Goal: Information Seeking & Learning: Compare options

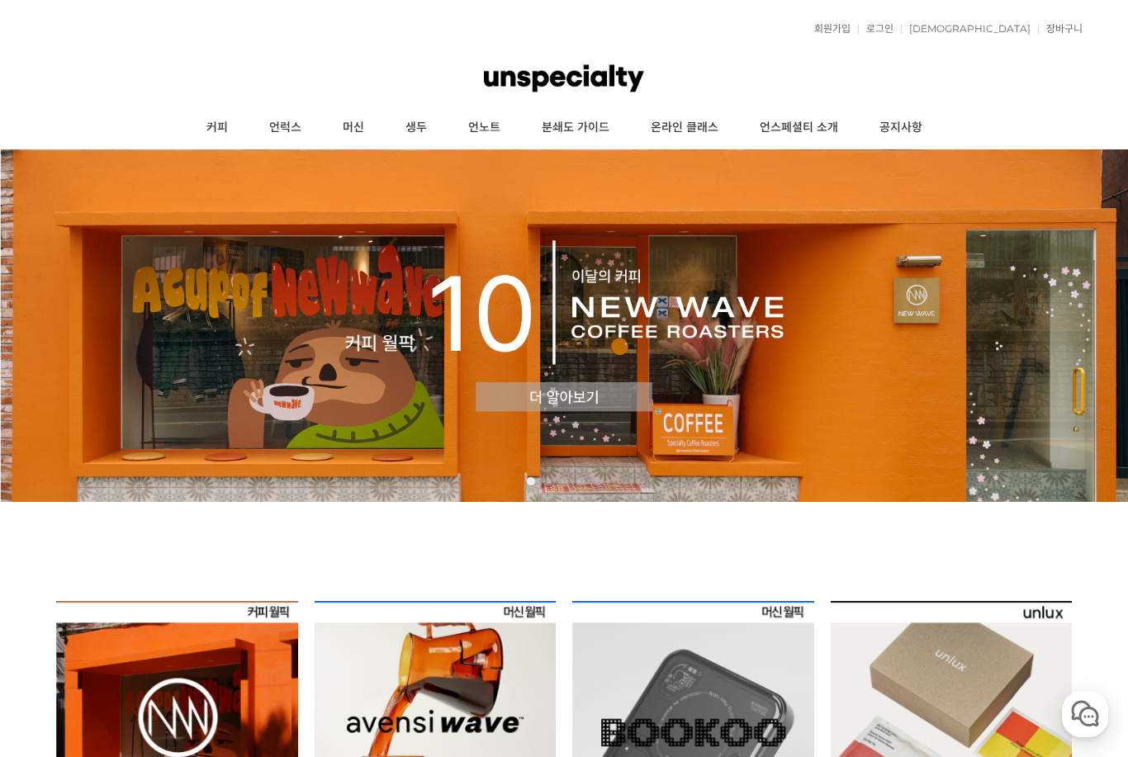
click at [534, 402] on img at bounding box center [564, 325] width 1128 height 353
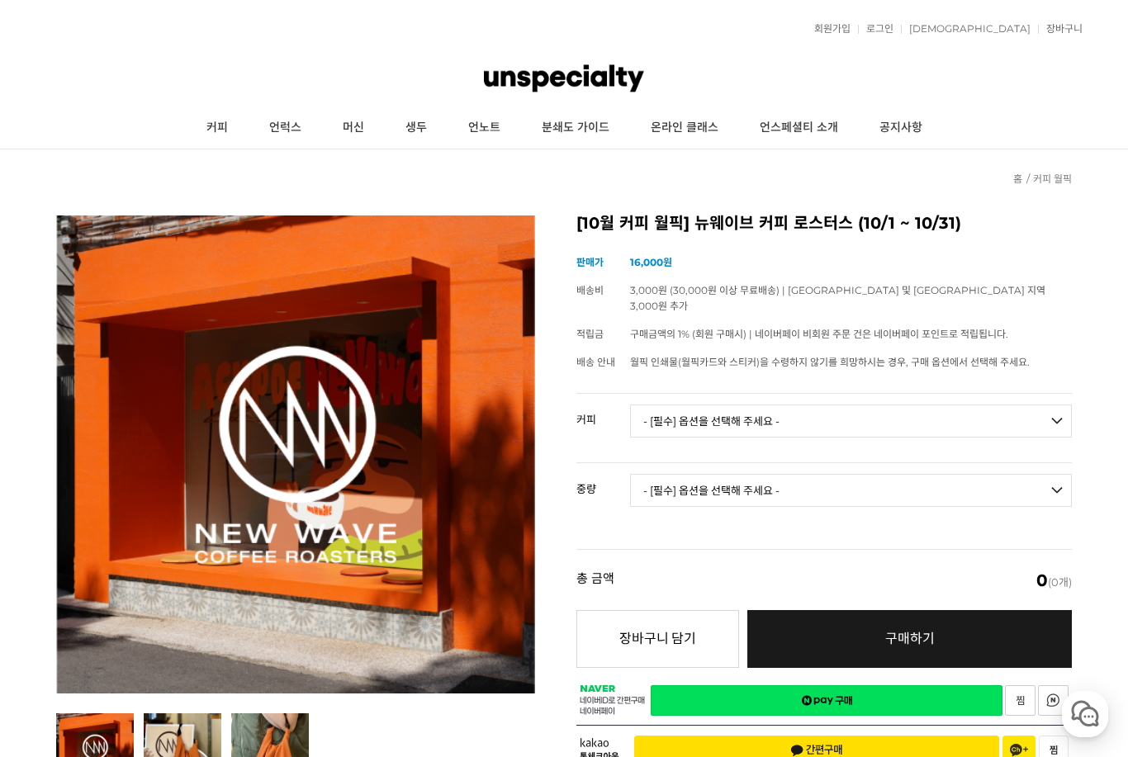
click at [564, 84] on img at bounding box center [564, 79] width 160 height 50
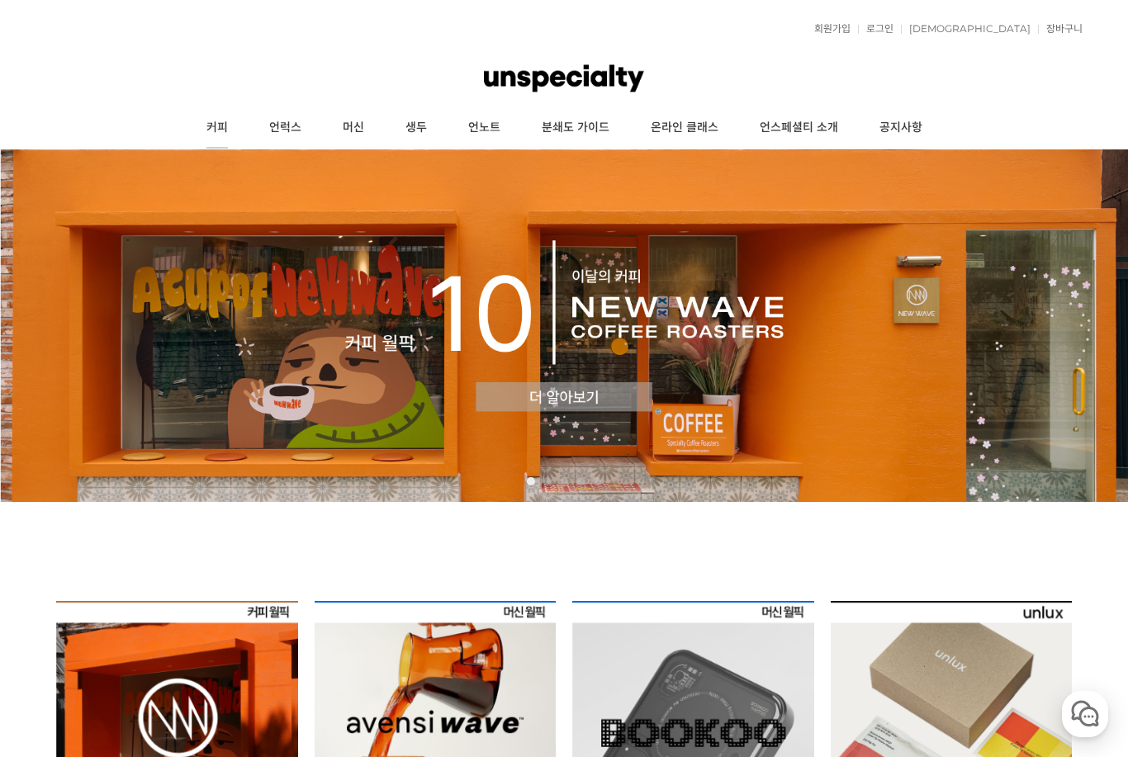
click at [227, 131] on link "커피" at bounding box center [217, 127] width 63 height 41
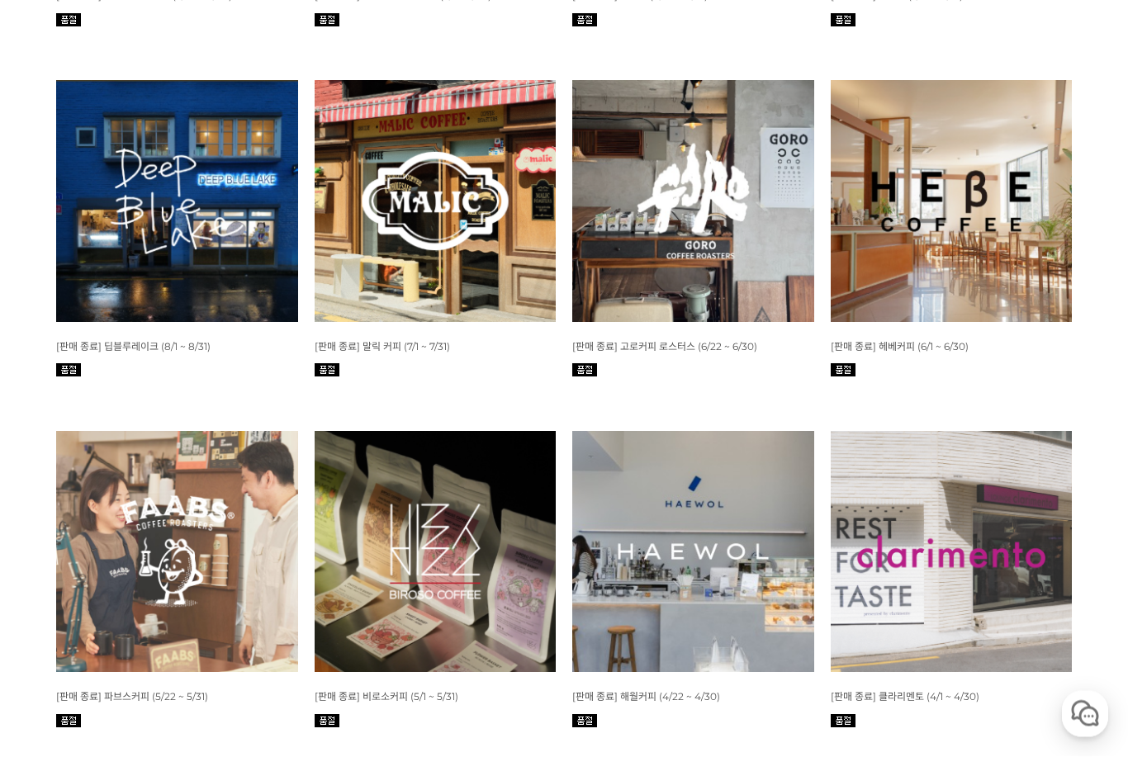
scroll to position [985, 0]
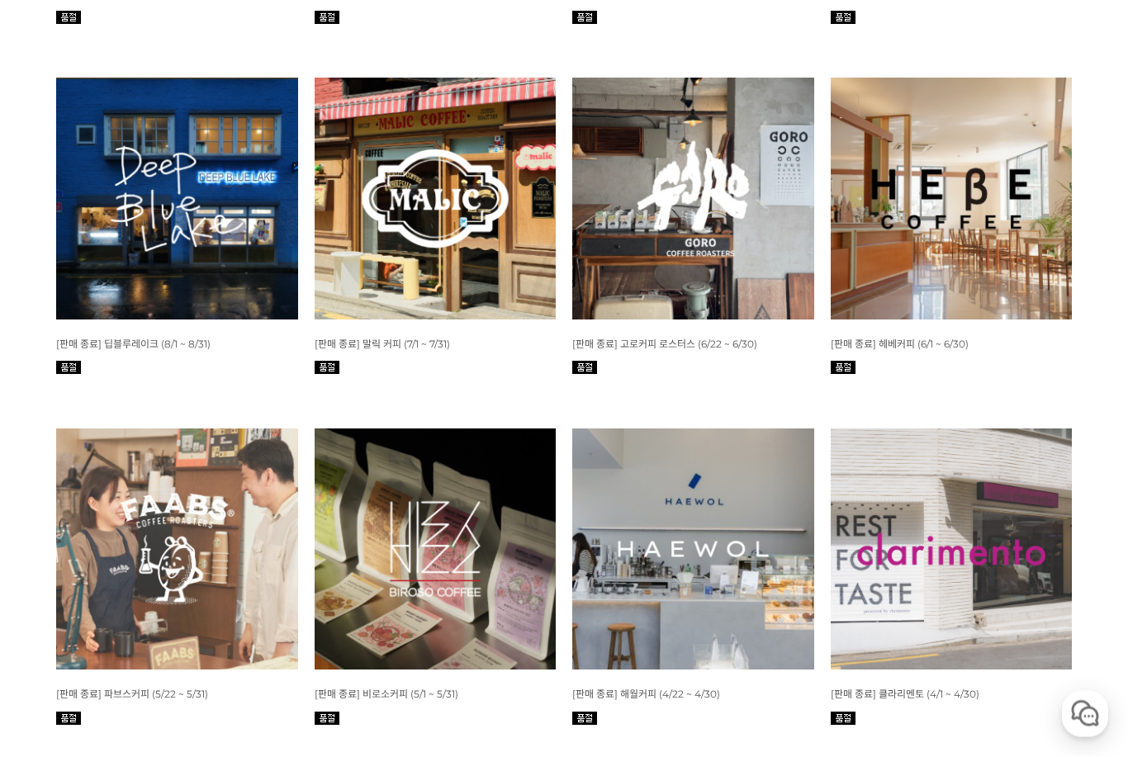
drag, startPoint x: 883, startPoint y: 197, endPoint x: 883, endPoint y: 164, distance: 33.9
click at [883, 197] on img at bounding box center [952, 199] width 242 height 242
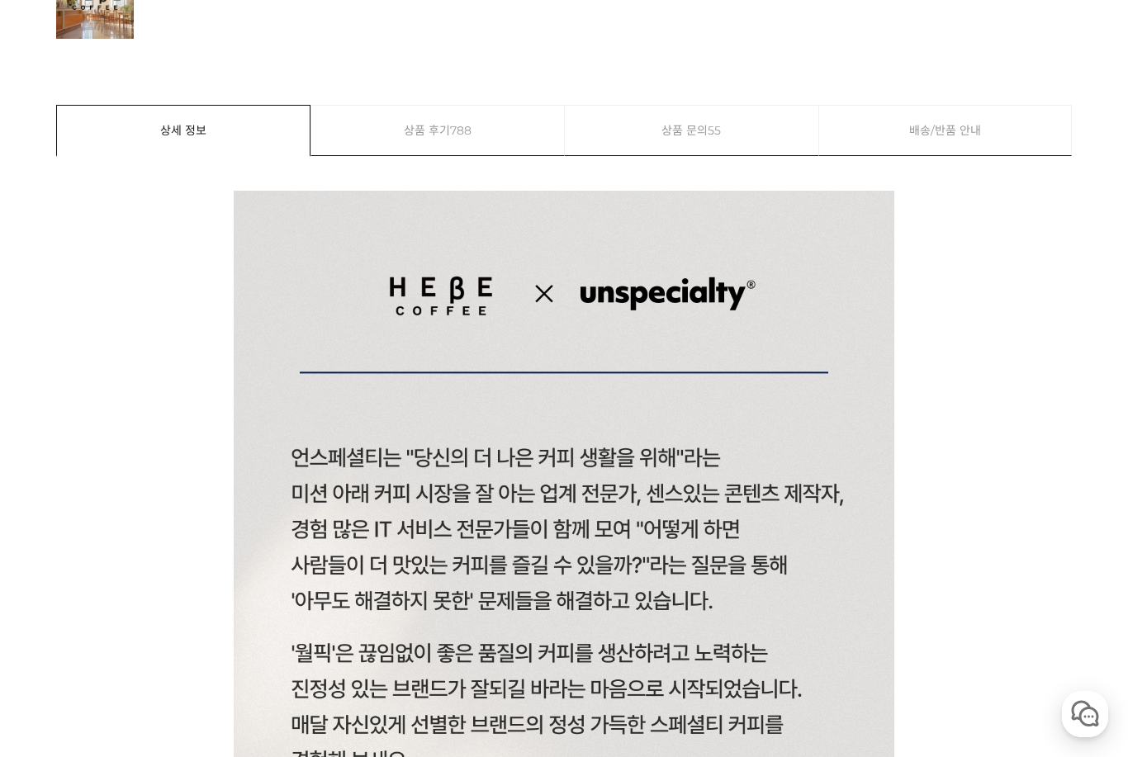
scroll to position [753, 0]
click at [458, 138] on span "788" at bounding box center [460, 131] width 21 height 50
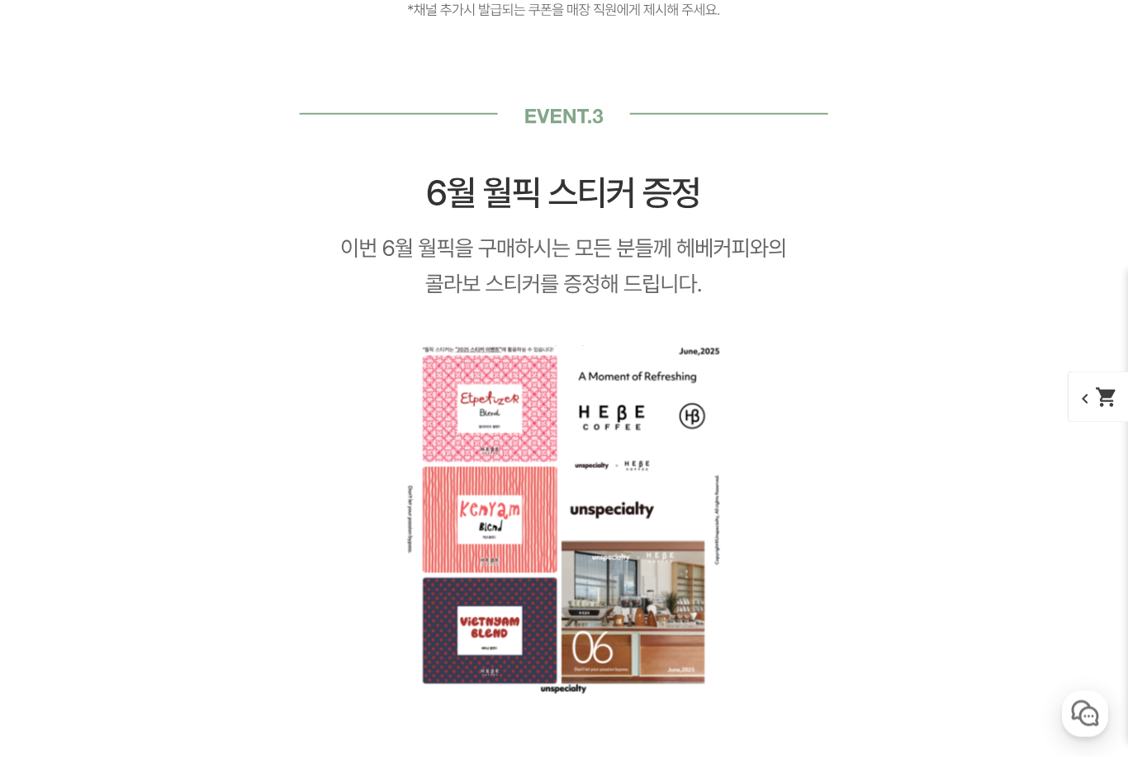
scroll to position [16790, 0]
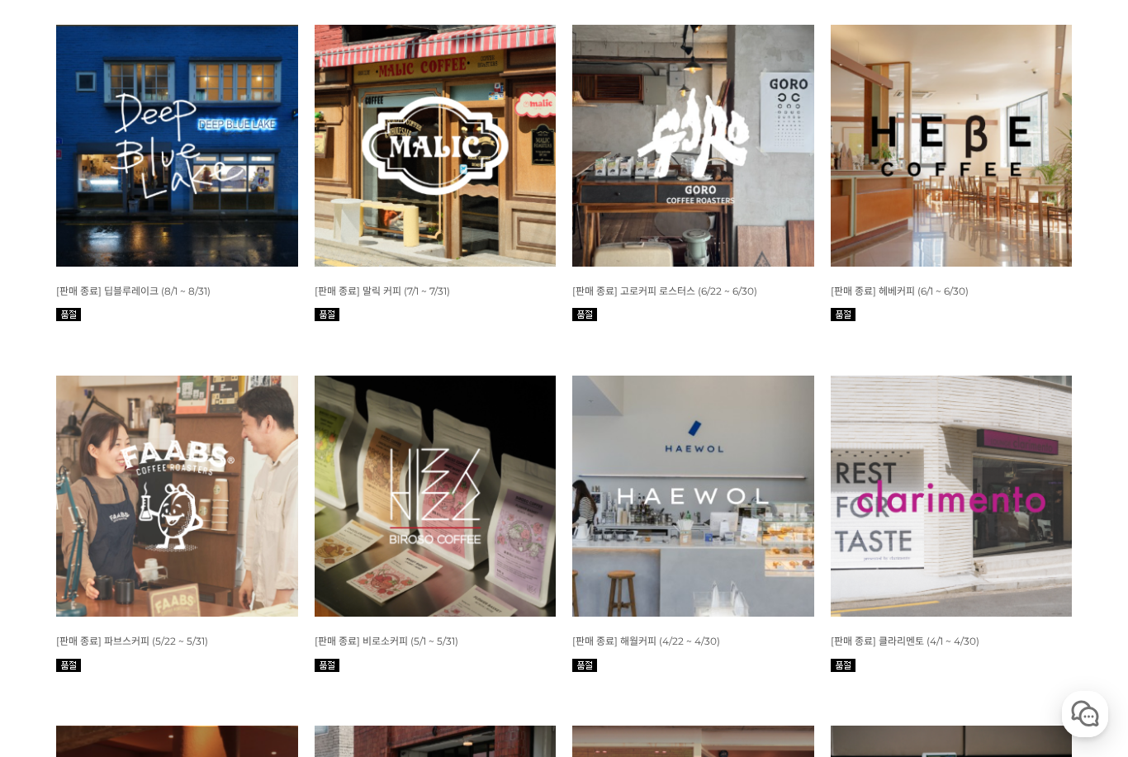
click at [633, 205] on img at bounding box center [693, 146] width 242 height 242
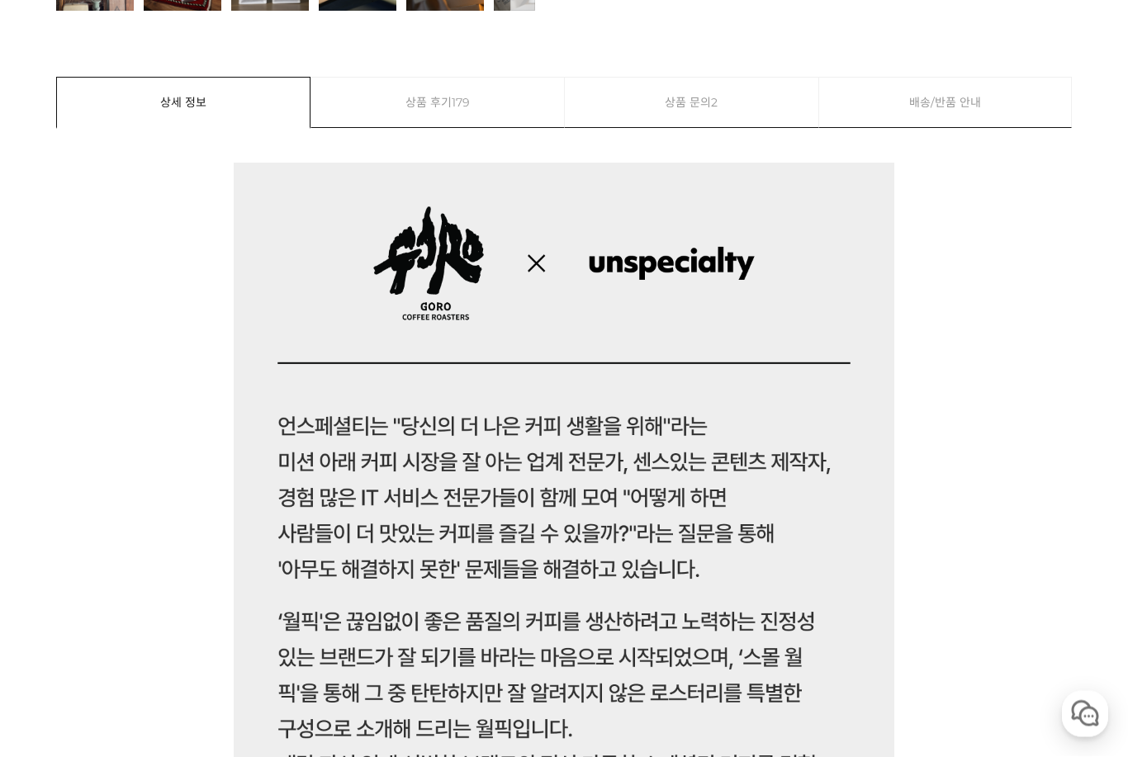
scroll to position [781, 0]
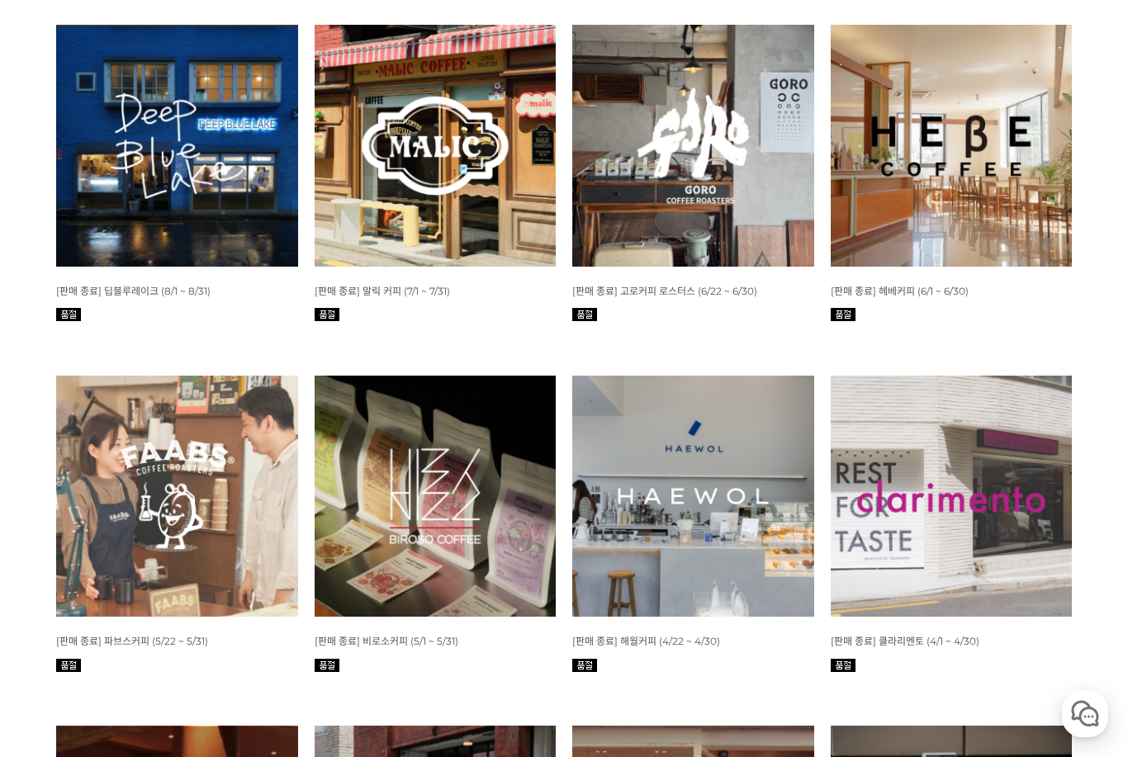
click at [149, 454] on img at bounding box center [177, 497] width 242 height 242
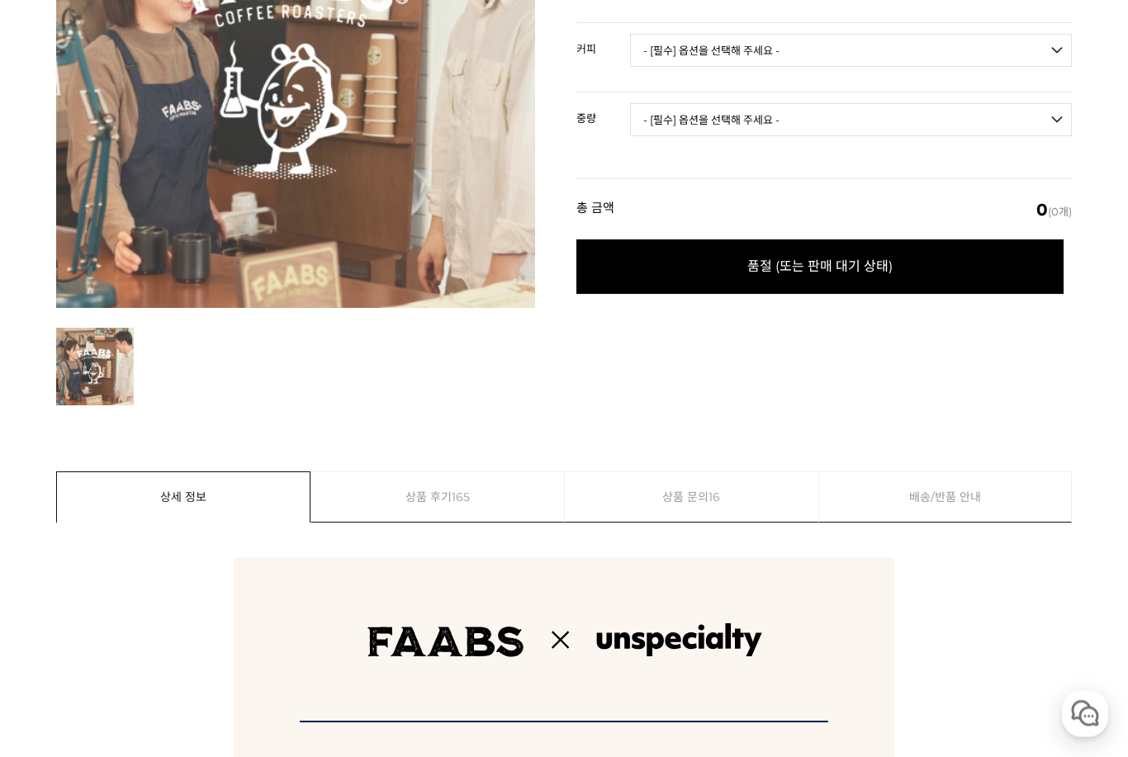
scroll to position [387, 0]
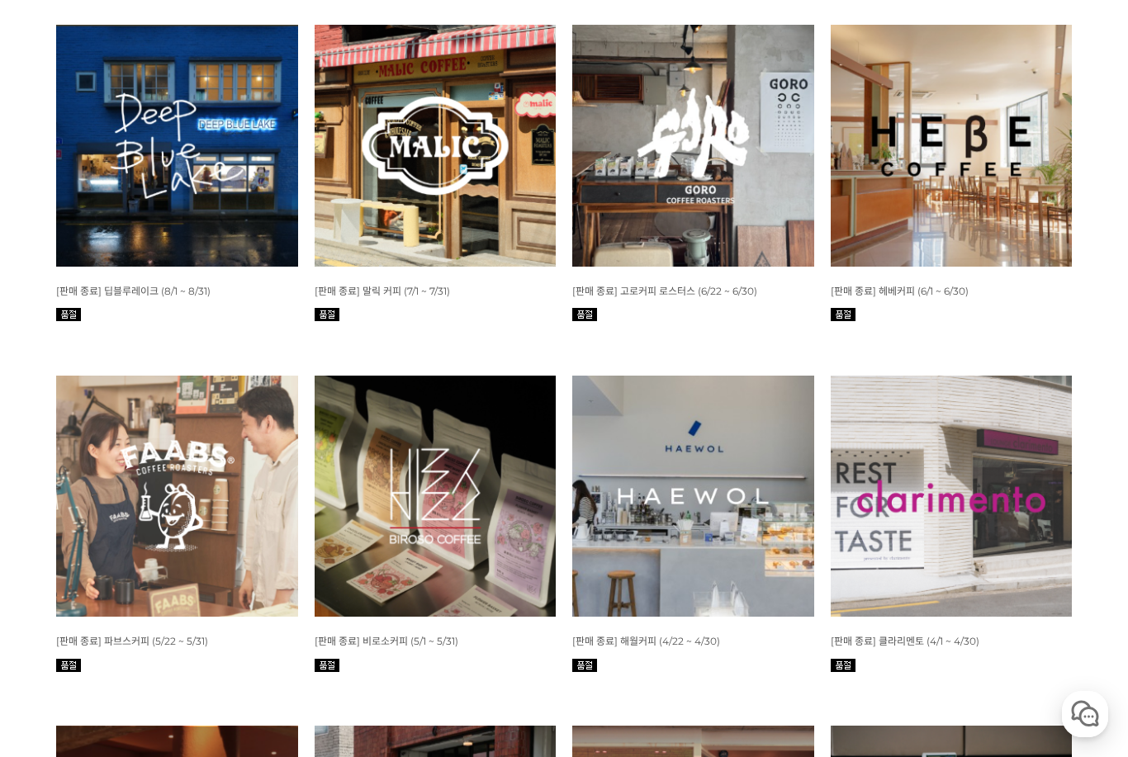
click at [459, 181] on img at bounding box center [436, 146] width 242 height 242
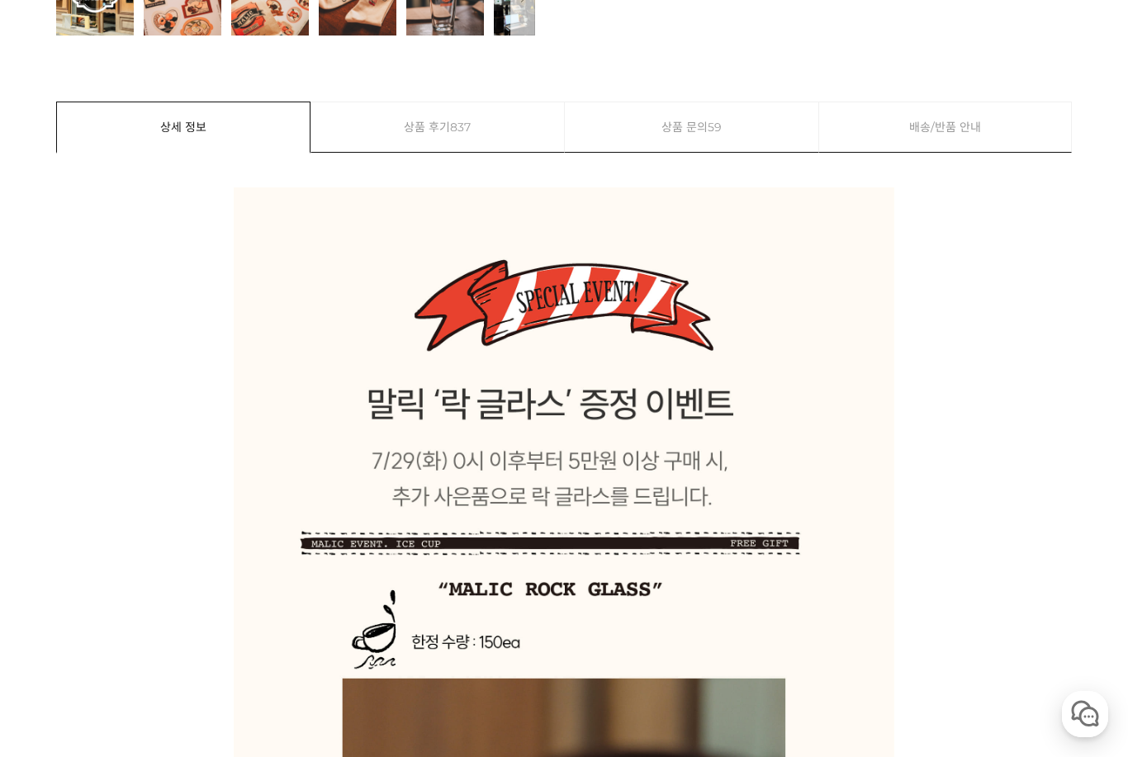
scroll to position [756, 0]
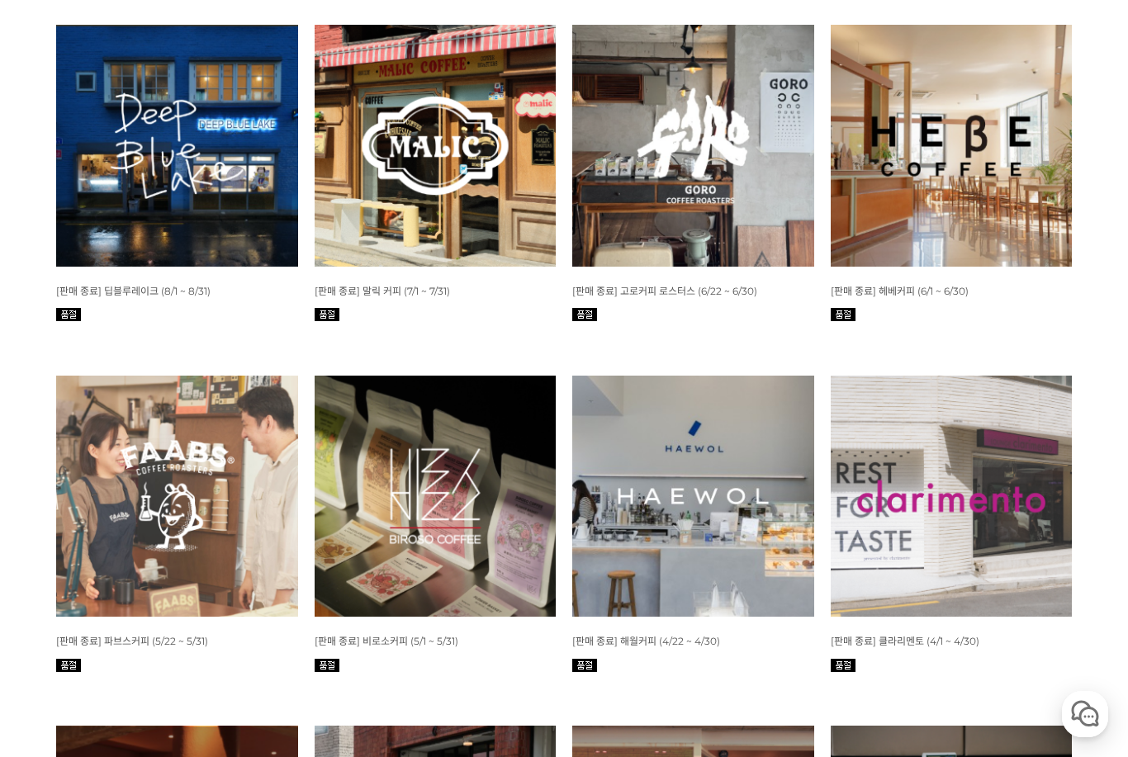
click at [245, 212] on img at bounding box center [177, 146] width 242 height 242
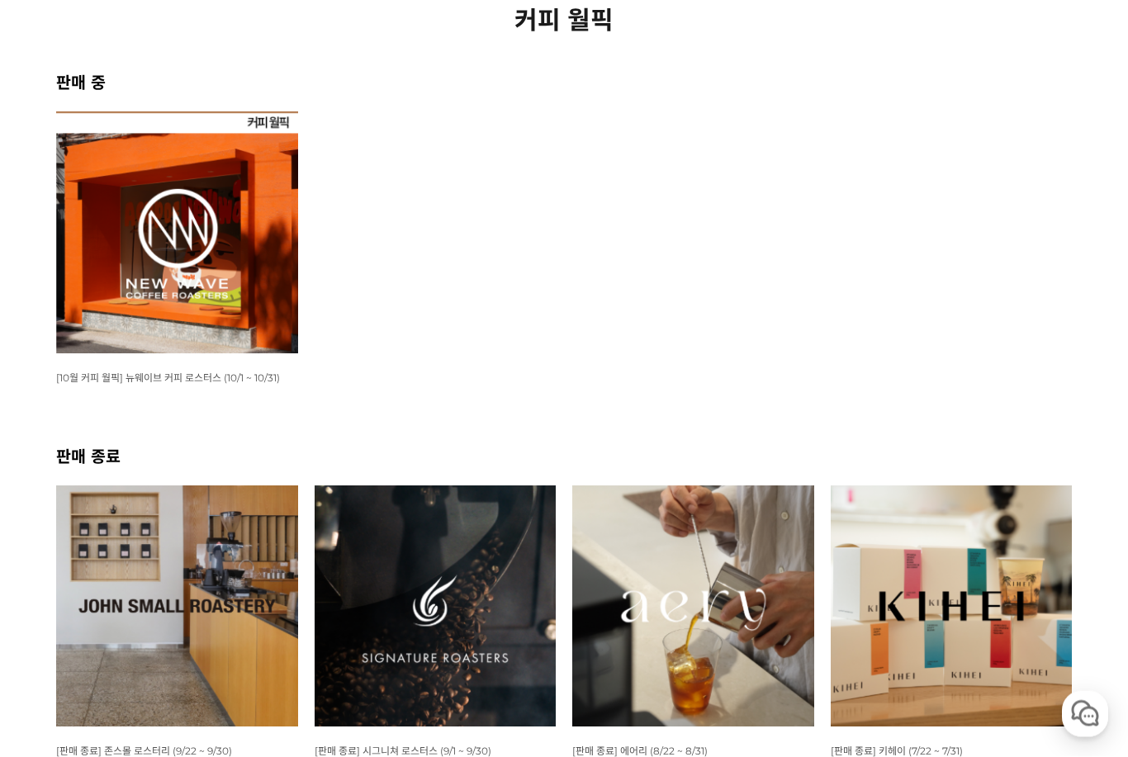
scroll to position [217, 0]
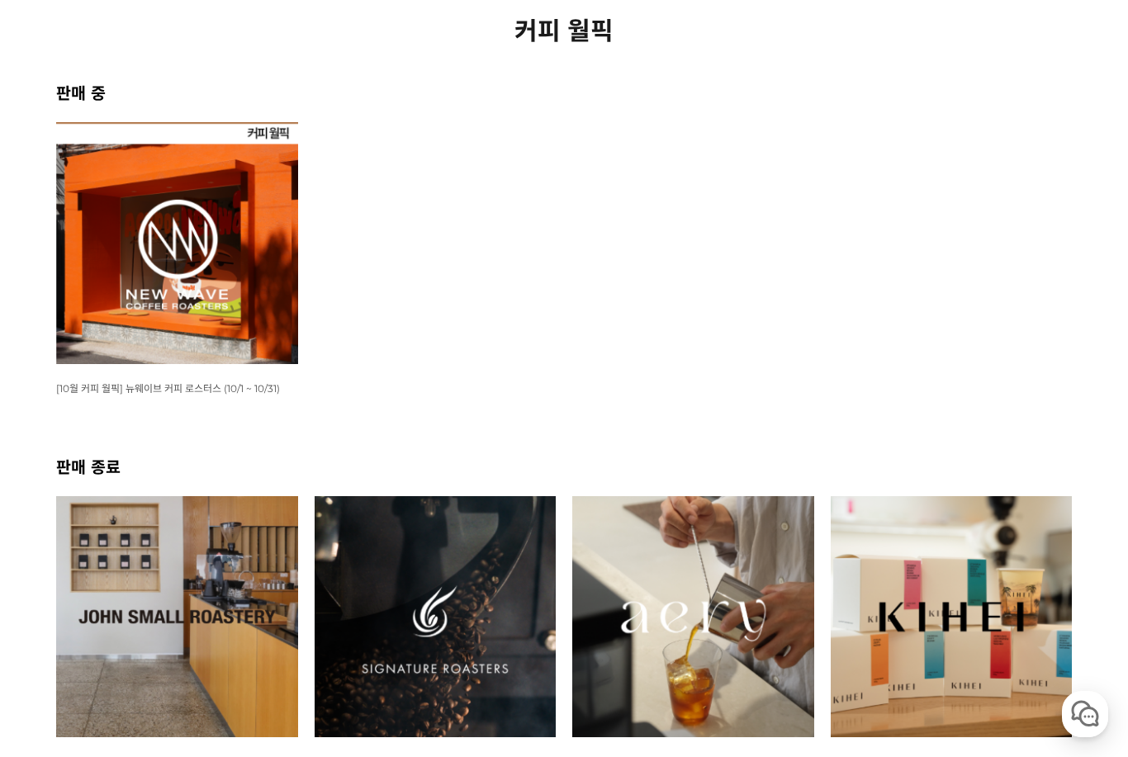
click at [954, 102] on h2 "판매 중" at bounding box center [564, 92] width 1016 height 24
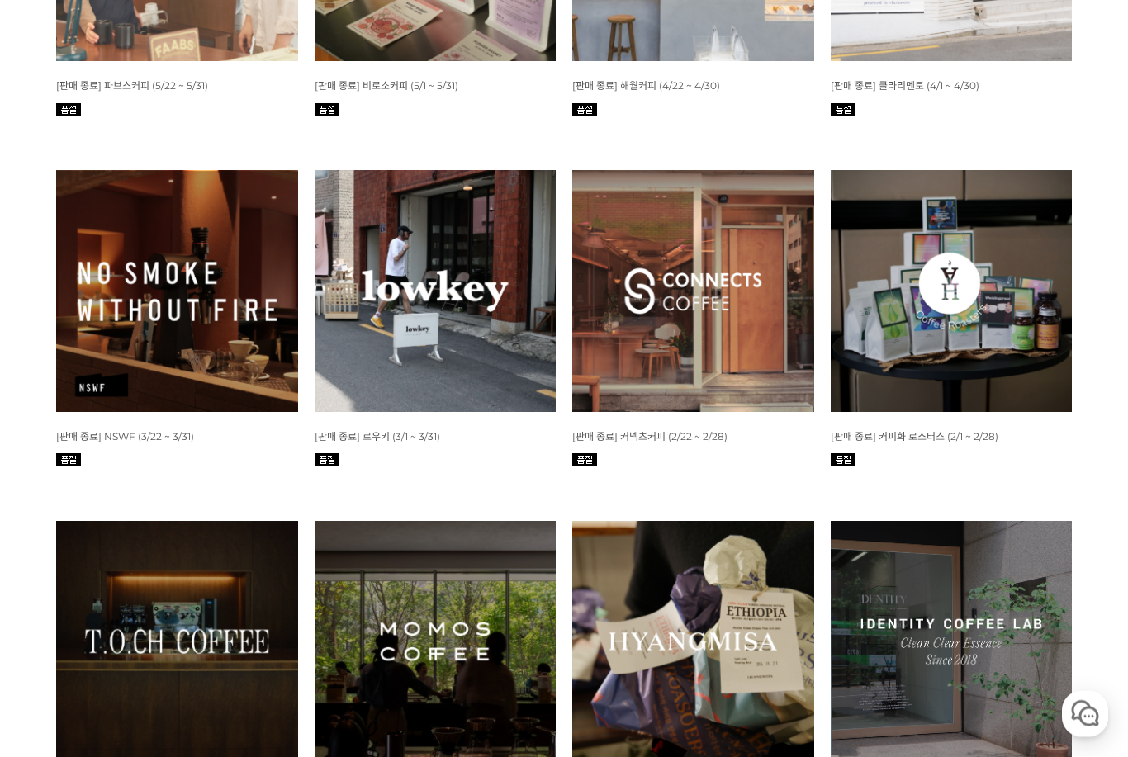
scroll to position [1601, 0]
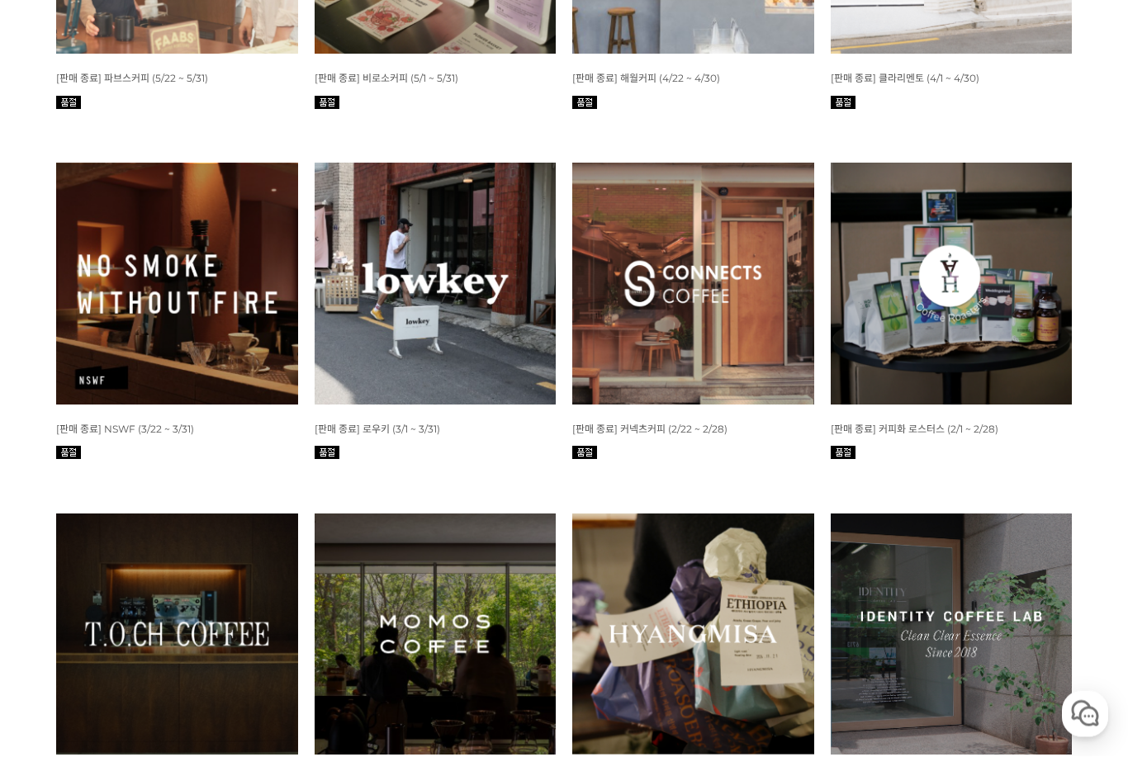
click at [393, 227] on img at bounding box center [436, 285] width 242 height 242
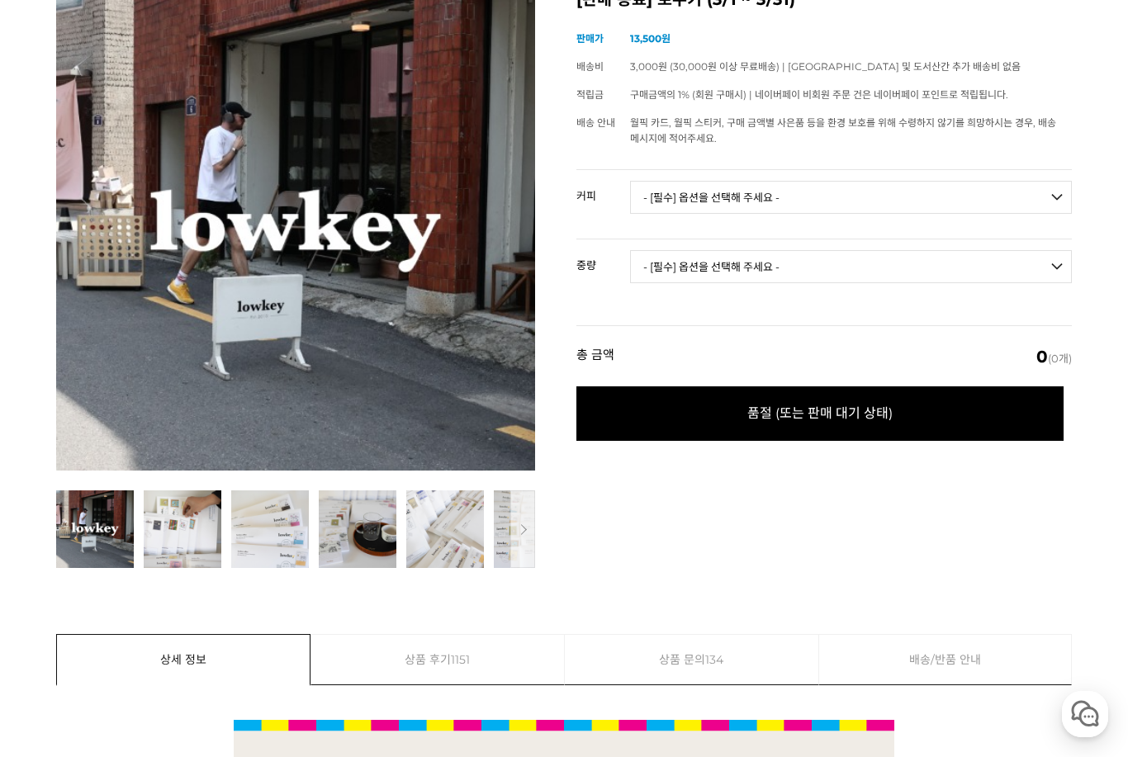
scroll to position [224, 0]
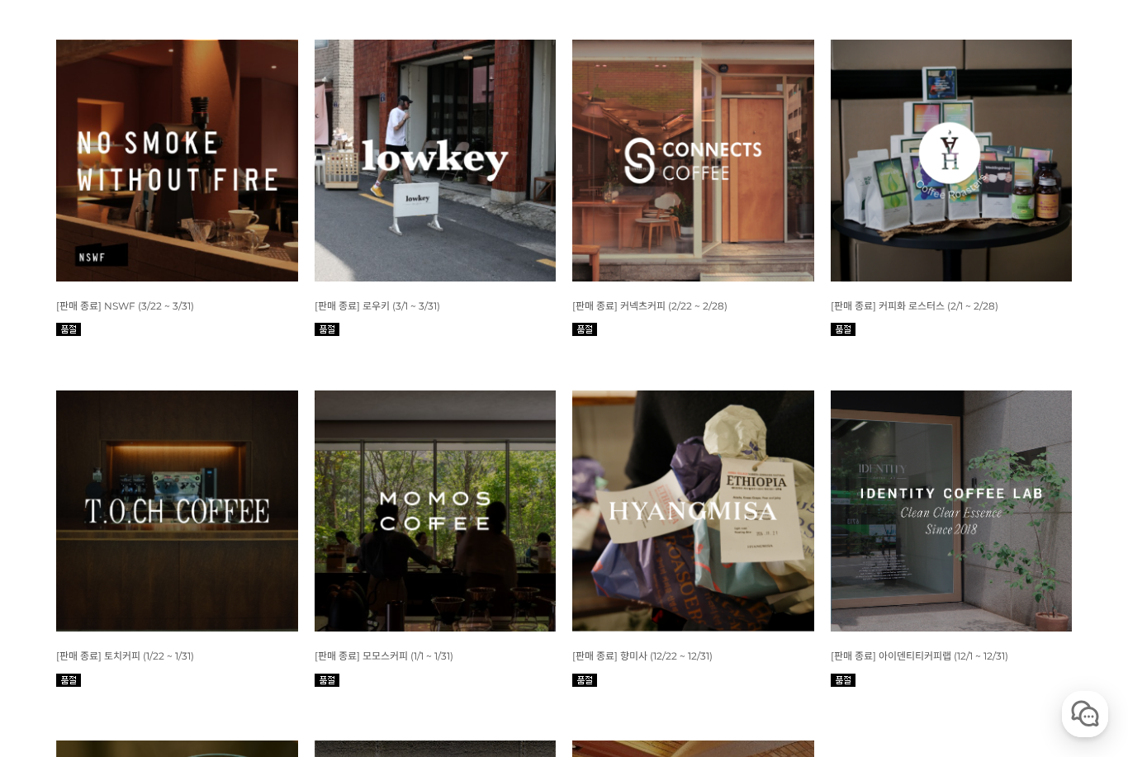
scroll to position [1740, 0]
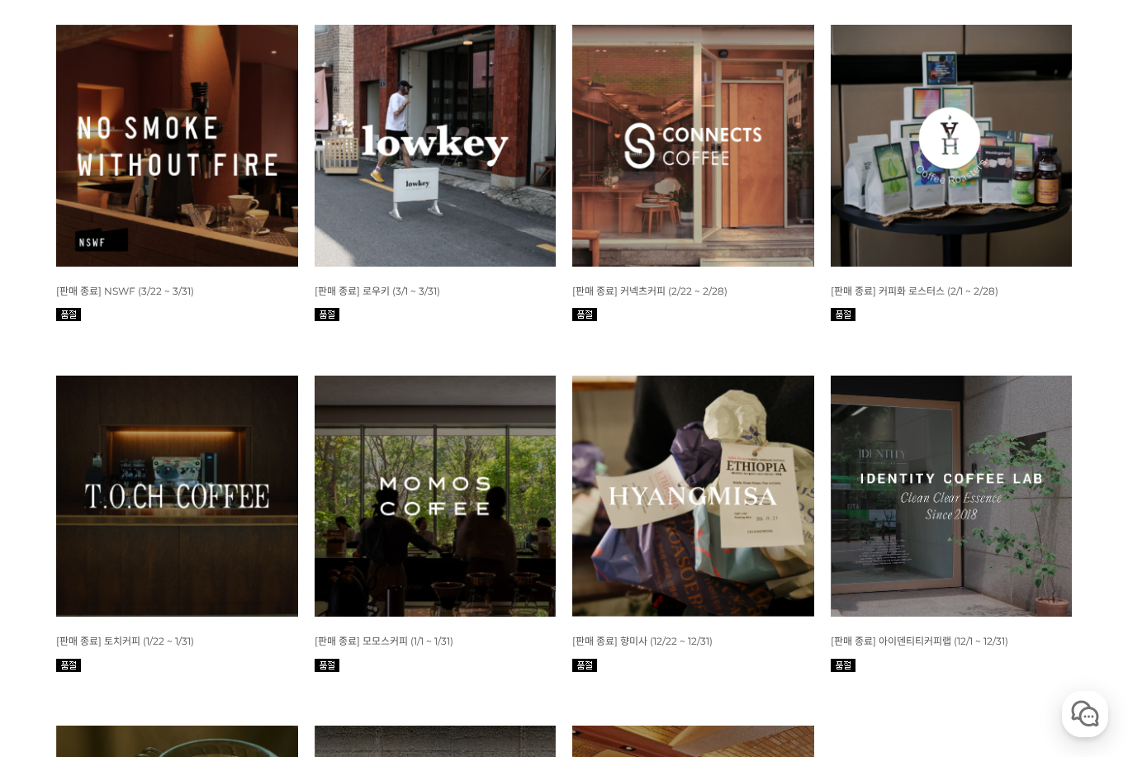
click at [415, 559] on img at bounding box center [436, 497] width 242 height 242
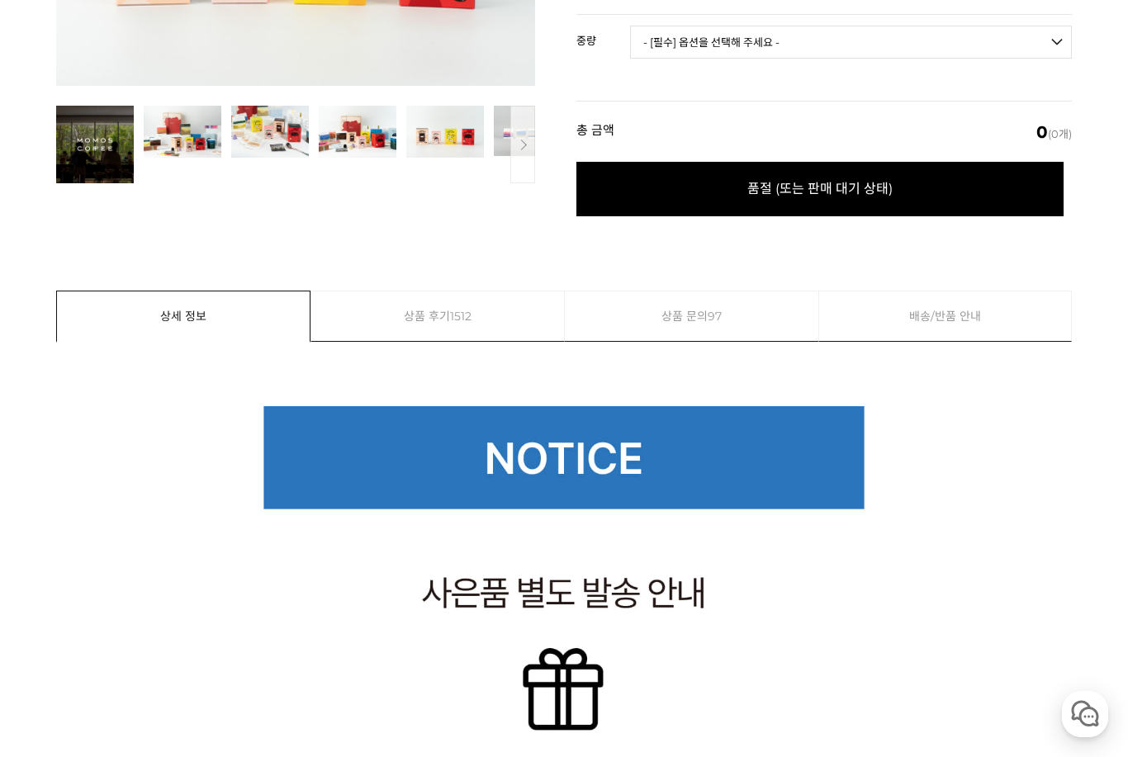
scroll to position [524, 0]
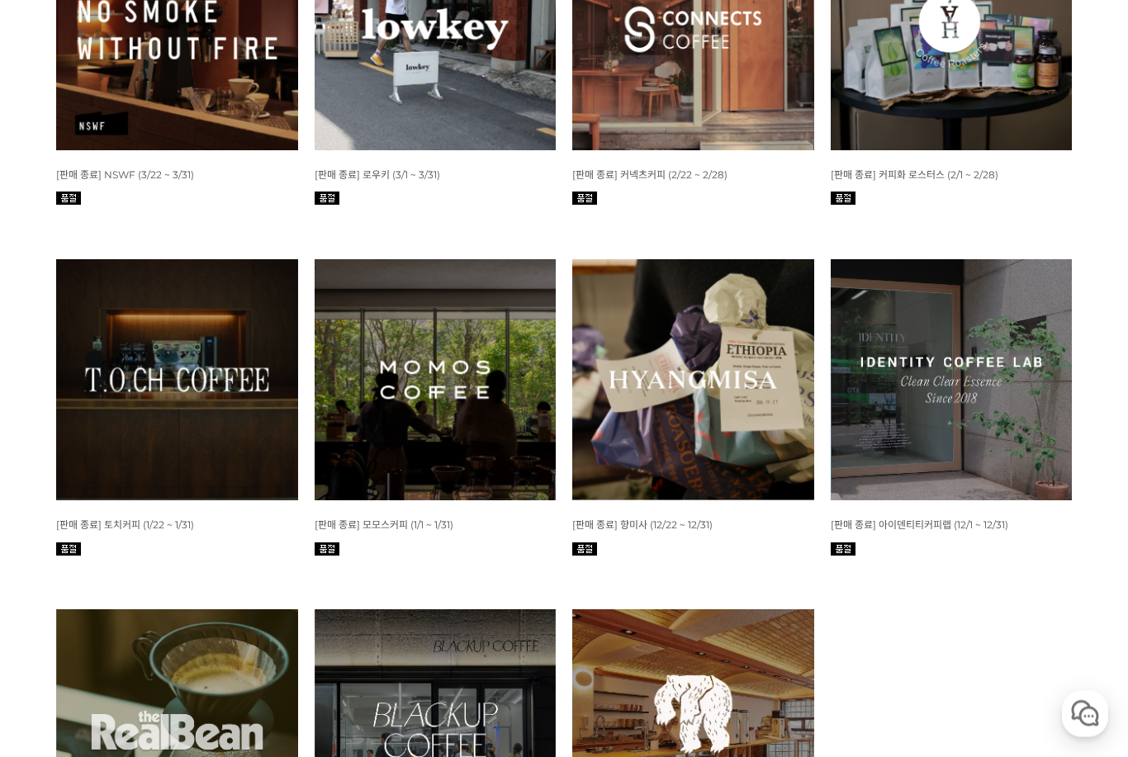
scroll to position [1857, 0]
click at [682, 358] on img at bounding box center [693, 380] width 242 height 242
